Goal: Check status: Check status

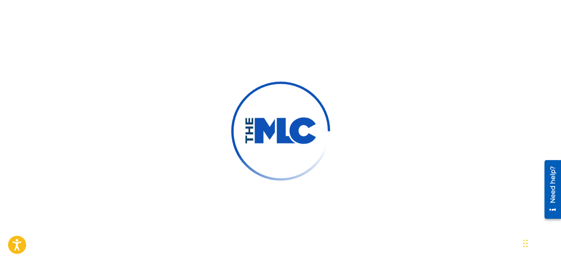
scroll to position [99, 0]
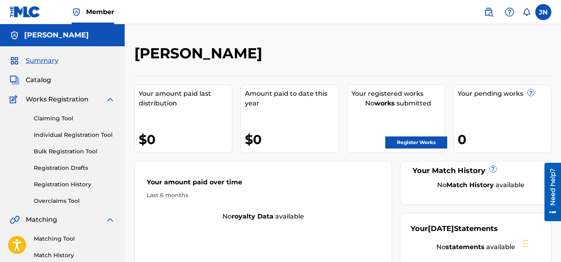
scroll to position [3, 0]
